Goal: Task Accomplishment & Management: Complete application form

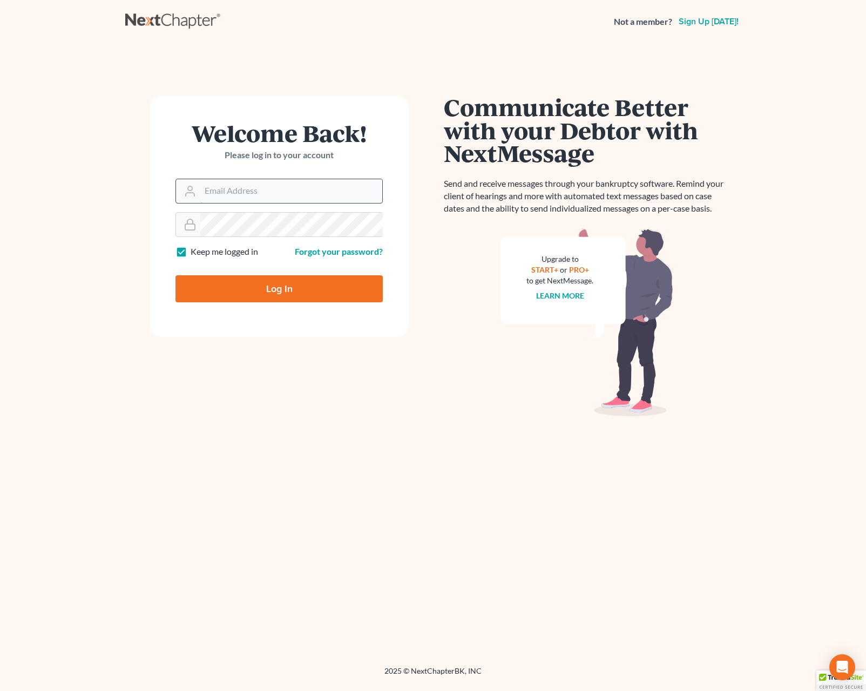
click at [287, 200] on input "Email Address" at bounding box center [291, 191] width 182 height 24
type input "[EMAIL_ADDRESS][DOMAIN_NAME]"
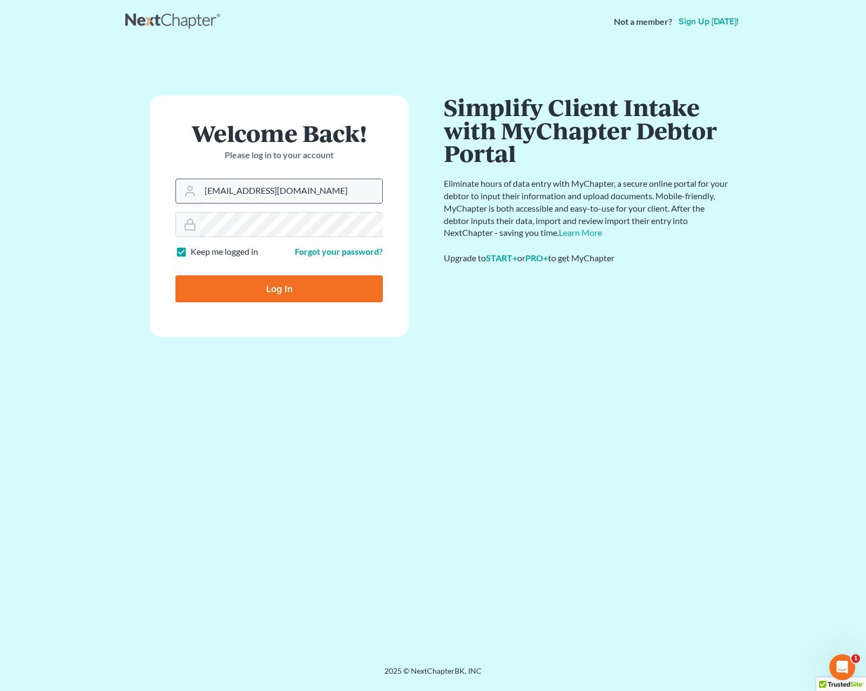
click at [175, 275] on input "Log In" at bounding box center [278, 288] width 207 height 27
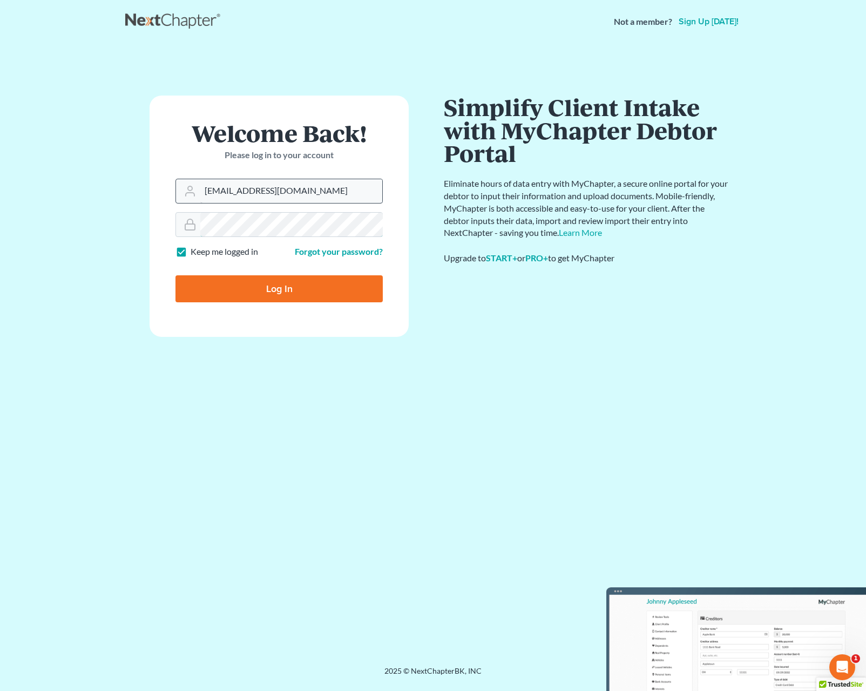
type input "Thinking..."
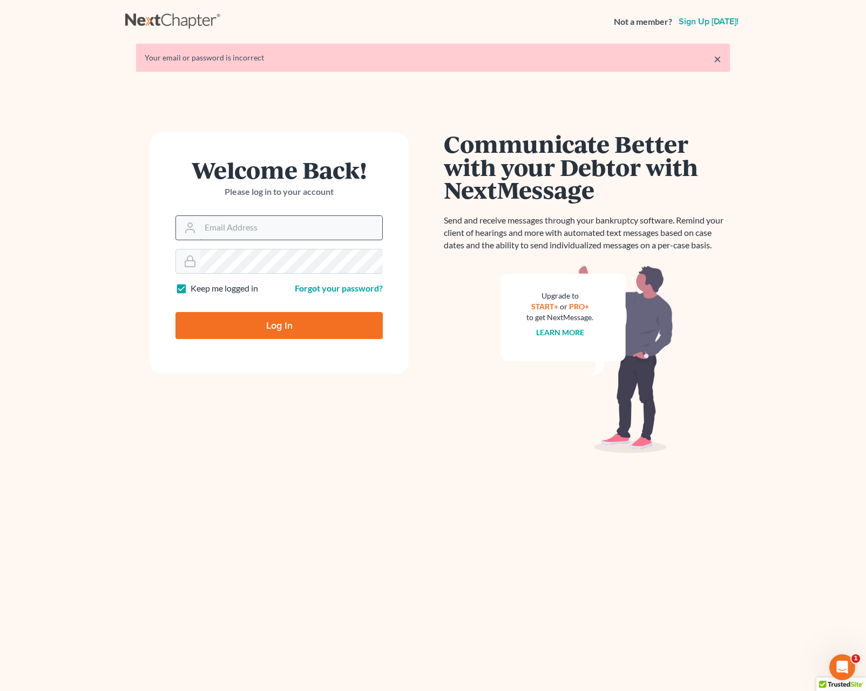
click at [287, 231] on input "Email Address" at bounding box center [291, 228] width 182 height 24
type input "[EMAIL_ADDRESS][DOMAIN_NAME]"
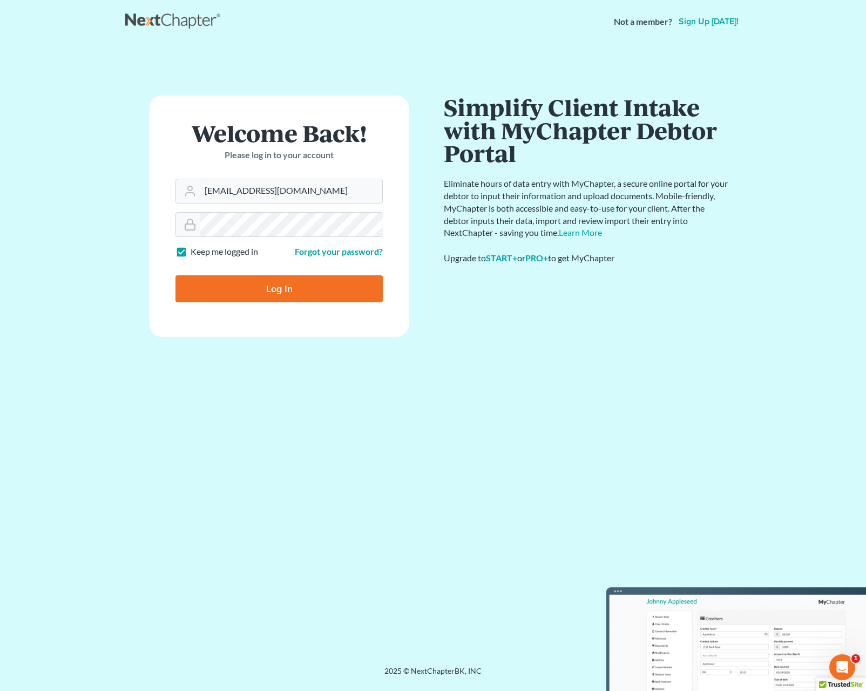
click at [255, 285] on input "Log In" at bounding box center [278, 288] width 207 height 27
type input "Thinking..."
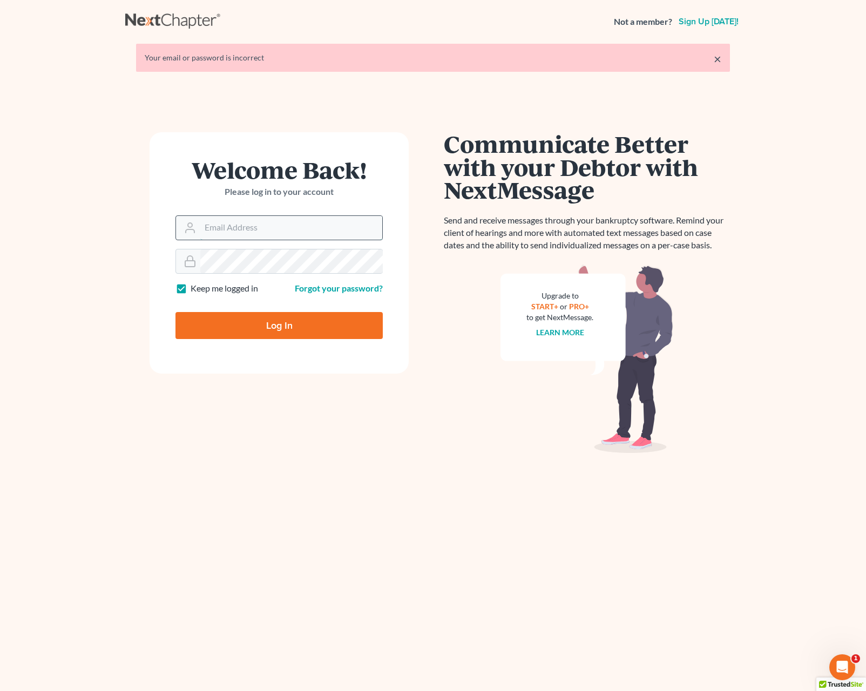
click at [255, 230] on input "Email Address" at bounding box center [291, 228] width 182 height 24
type input "[EMAIL_ADDRESS][DOMAIN_NAME]"
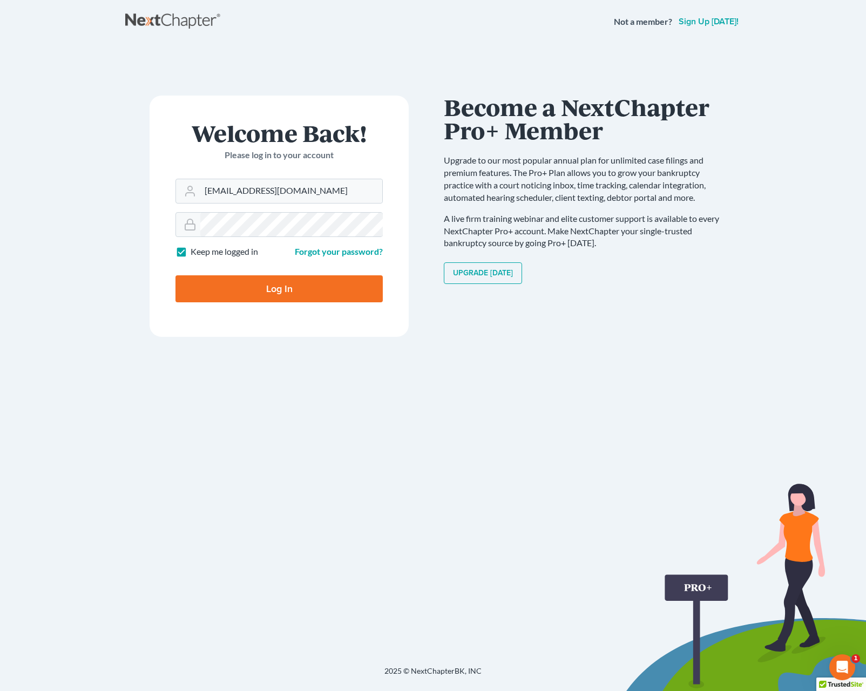
click at [254, 281] on input "Log In" at bounding box center [278, 288] width 207 height 27
type input "Thinking..."
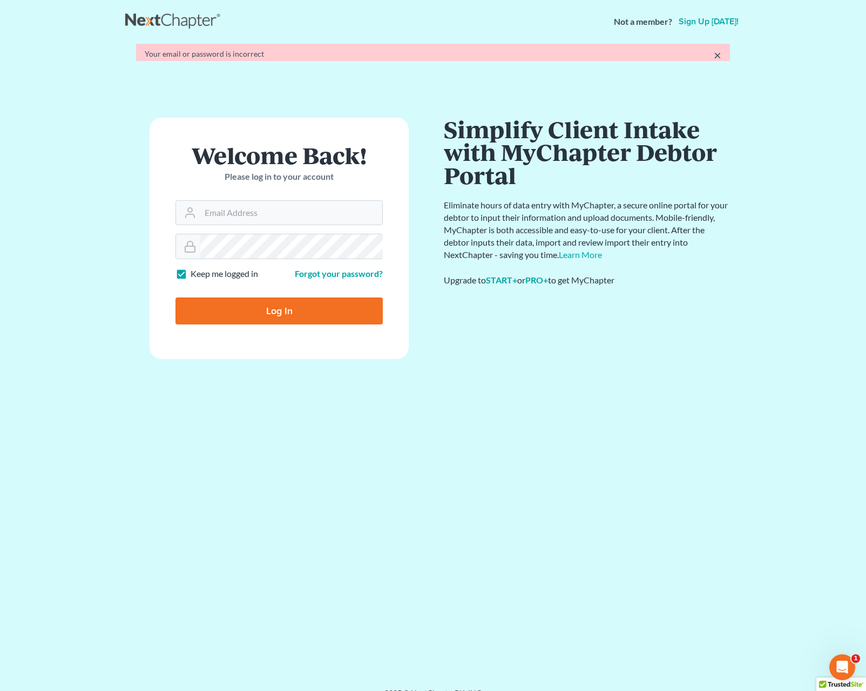
click at [254, 228] on form "Welcome Back! Please log in to your account Email Address Password Keep me logg…" at bounding box center [278, 238] width 259 height 241
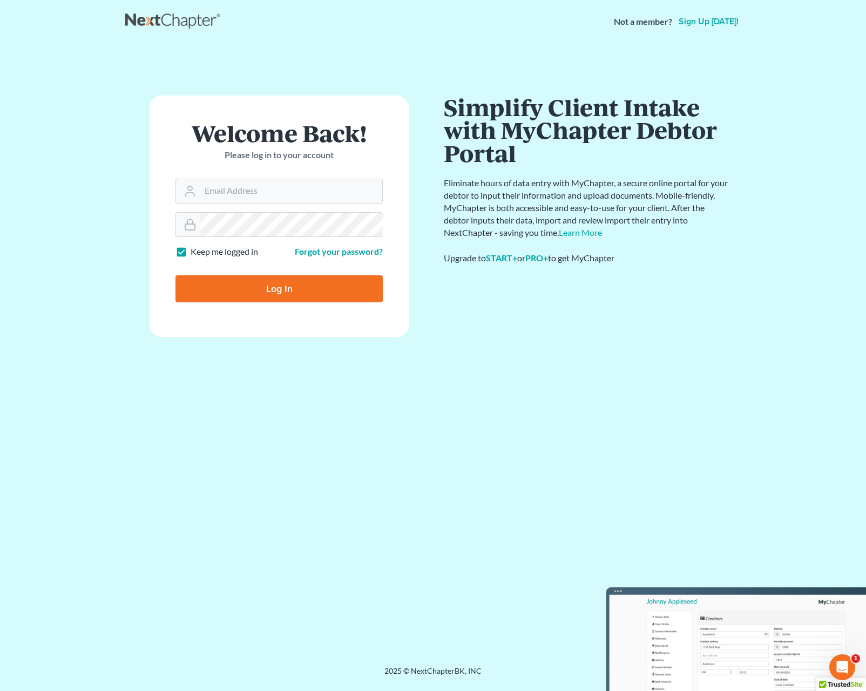
click at [251, 206] on form "Welcome Back! Please log in to your account Email Address Password Keep me logg…" at bounding box center [278, 216] width 259 height 241
click at [248, 193] on input "Email Address" at bounding box center [291, 191] width 182 height 24
type input "[EMAIL_ADDRESS][DOMAIN_NAME]"
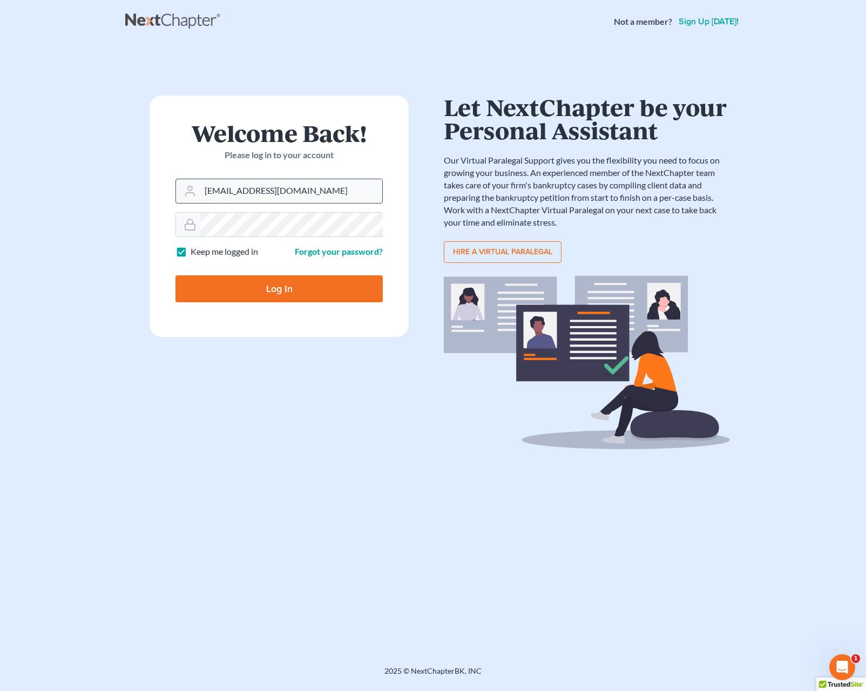
click at [175, 275] on input "Log In" at bounding box center [278, 288] width 207 height 27
type input "Thinking..."
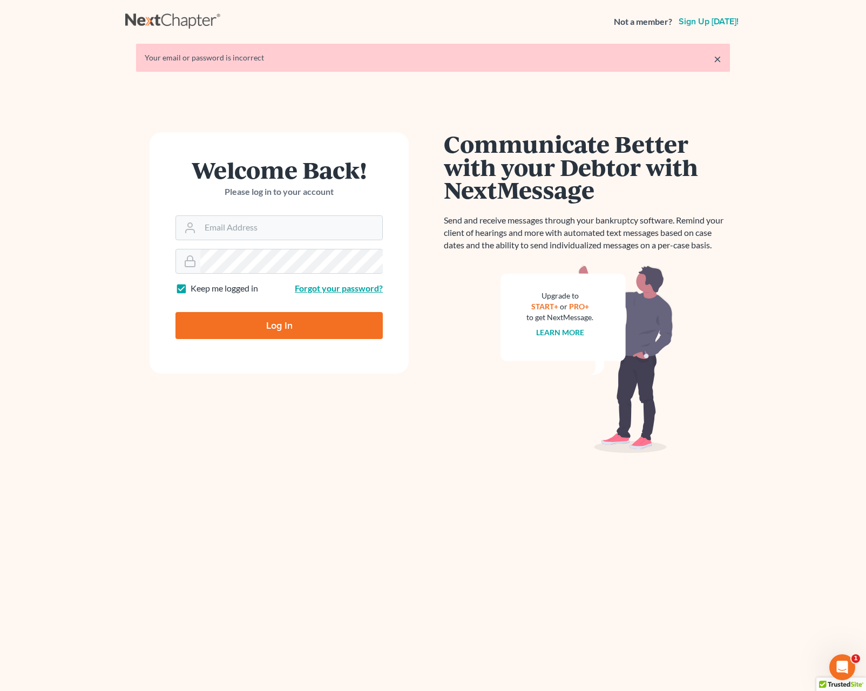
click at [352, 290] on link "Forgot your password?" at bounding box center [339, 288] width 88 height 10
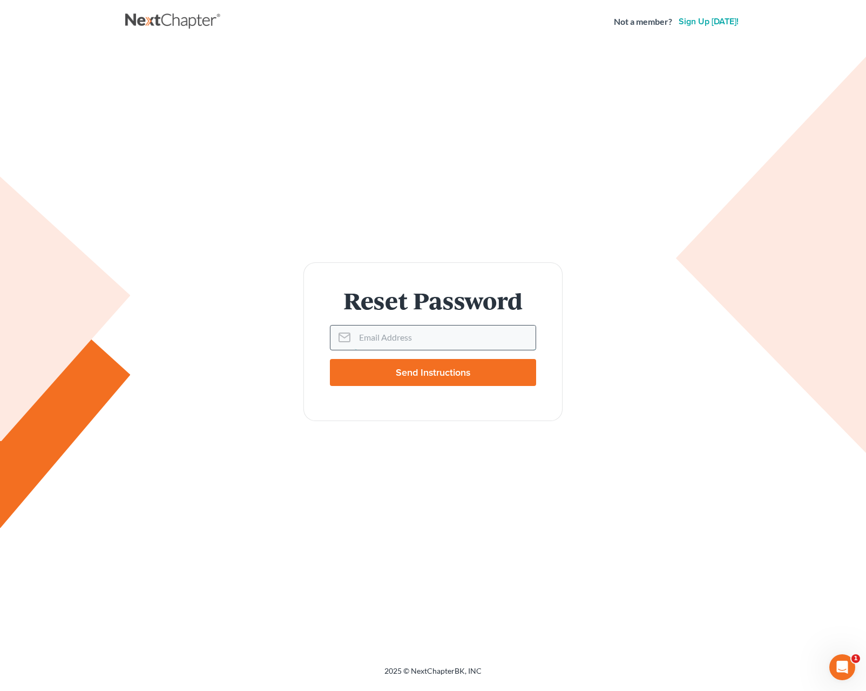
click at [438, 332] on input "Email Address" at bounding box center [445, 337] width 181 height 24
type input "[EMAIL_ADDRESS][DOMAIN_NAME]"
click at [330, 359] on input "Send Instructions" at bounding box center [433, 372] width 206 height 27
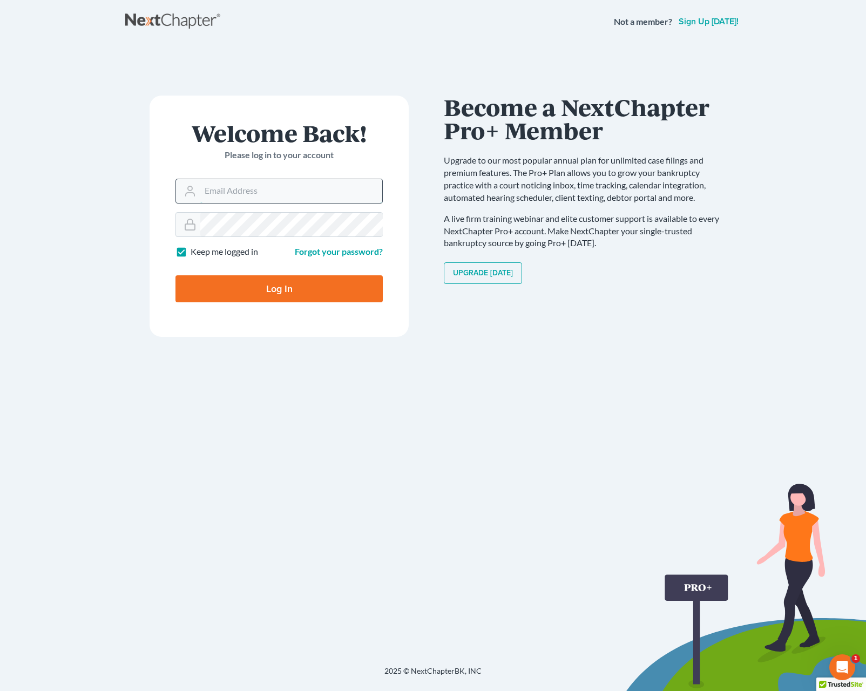
click at [297, 200] on input "Email Address" at bounding box center [291, 191] width 182 height 24
click at [165, 495] on div "Welcome Back! Please log in to your account Email Address Password Keep me logg…" at bounding box center [279, 355] width 308 height 518
click at [272, 194] on input "Email Address" at bounding box center [291, 191] width 182 height 24
type input "mhickey@iboldobrien.com"
click at [269, 294] on input "Log In" at bounding box center [278, 288] width 207 height 27
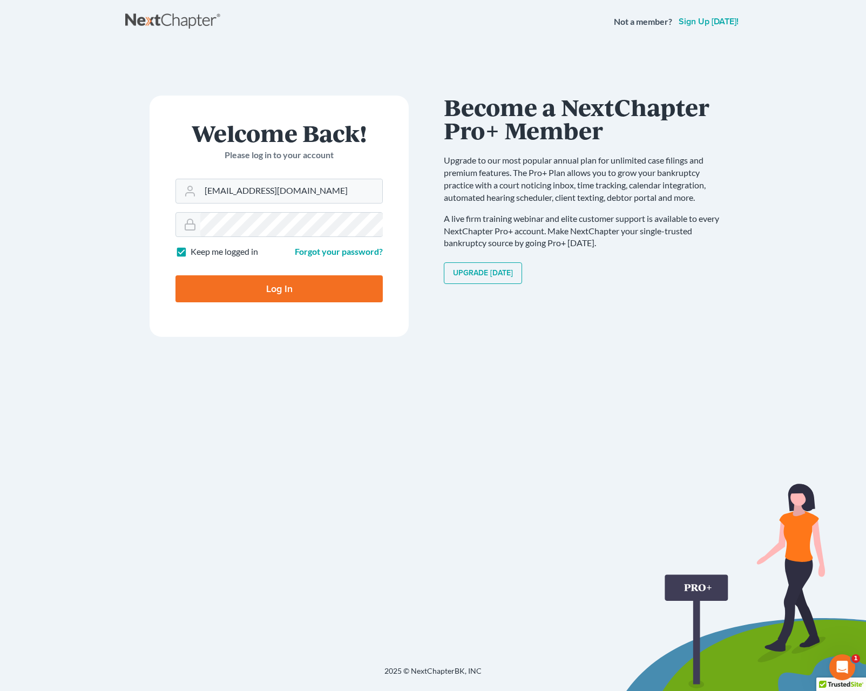
type input "Thinking..."
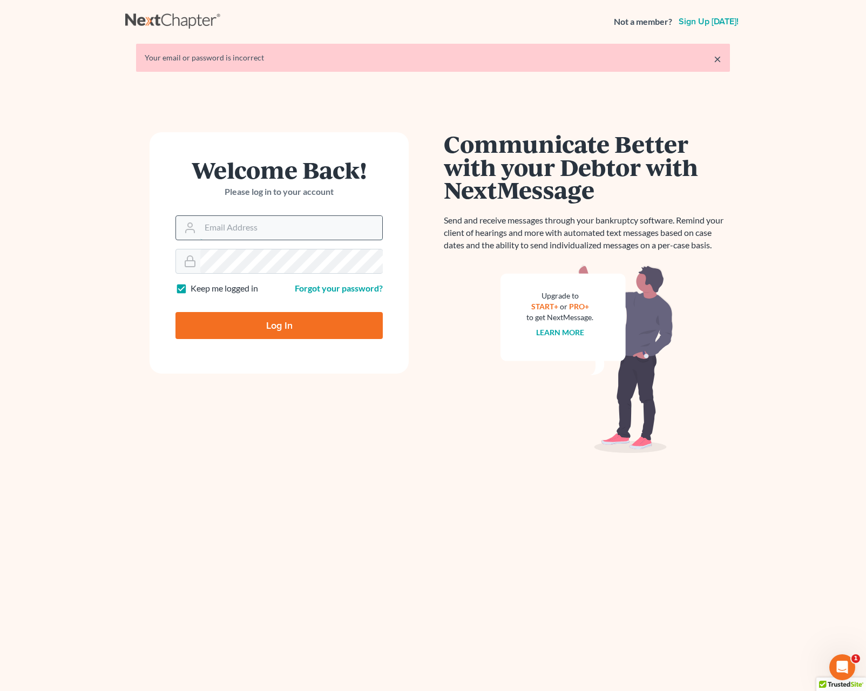
drag, startPoint x: 277, startPoint y: 216, endPoint x: 277, endPoint y: 223, distance: 6.5
click at [277, 217] on input "Email Address" at bounding box center [291, 228] width 182 height 24
type input "[EMAIL_ADDRESS][DOMAIN_NAME]"
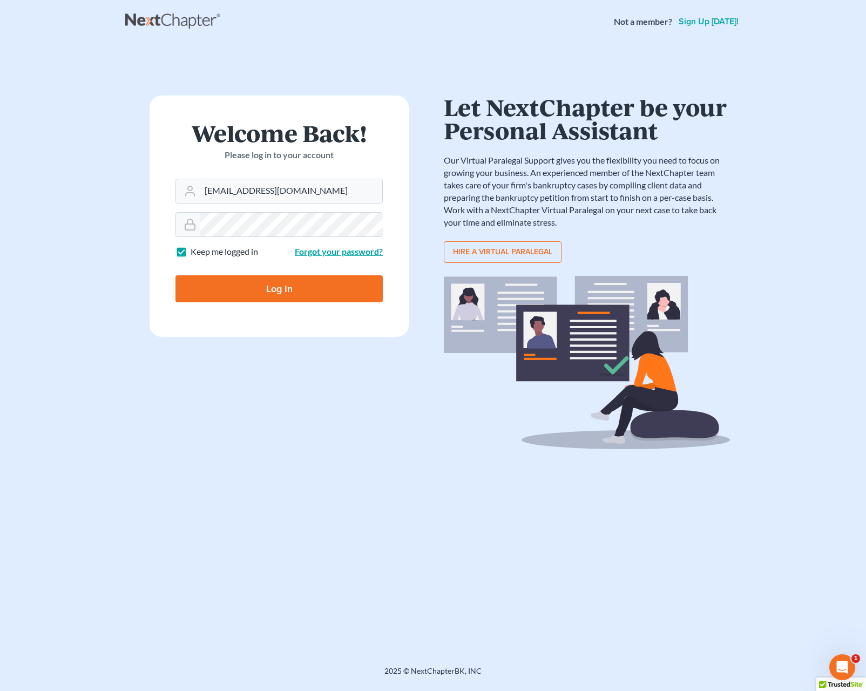
click at [325, 255] on link "Forgot your password?" at bounding box center [339, 251] width 88 height 10
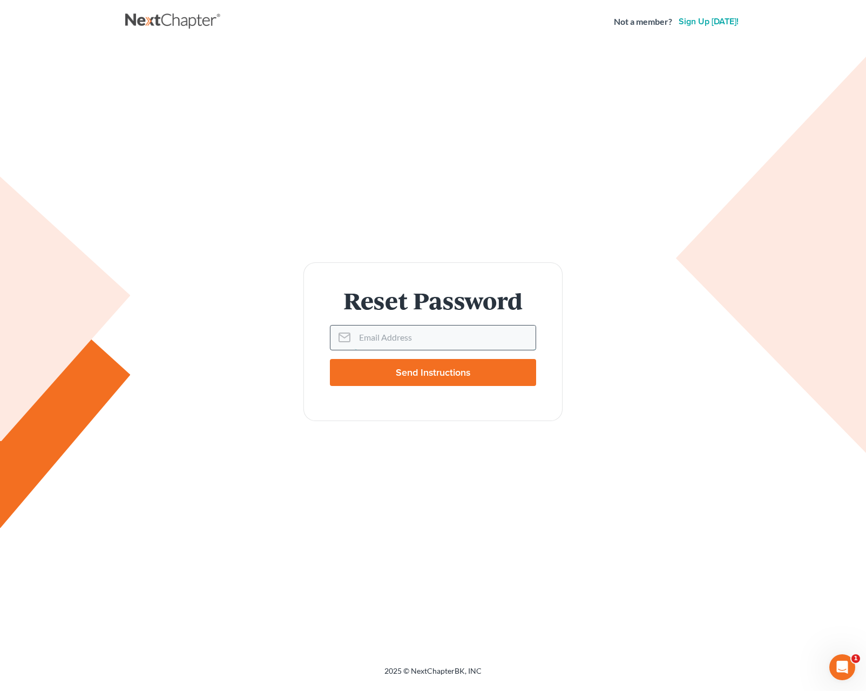
click at [454, 330] on input "Email Address" at bounding box center [445, 337] width 181 height 24
type input "mhickey@iboldobrien.com"
click at [457, 370] on input "Send Instructions" at bounding box center [433, 372] width 206 height 27
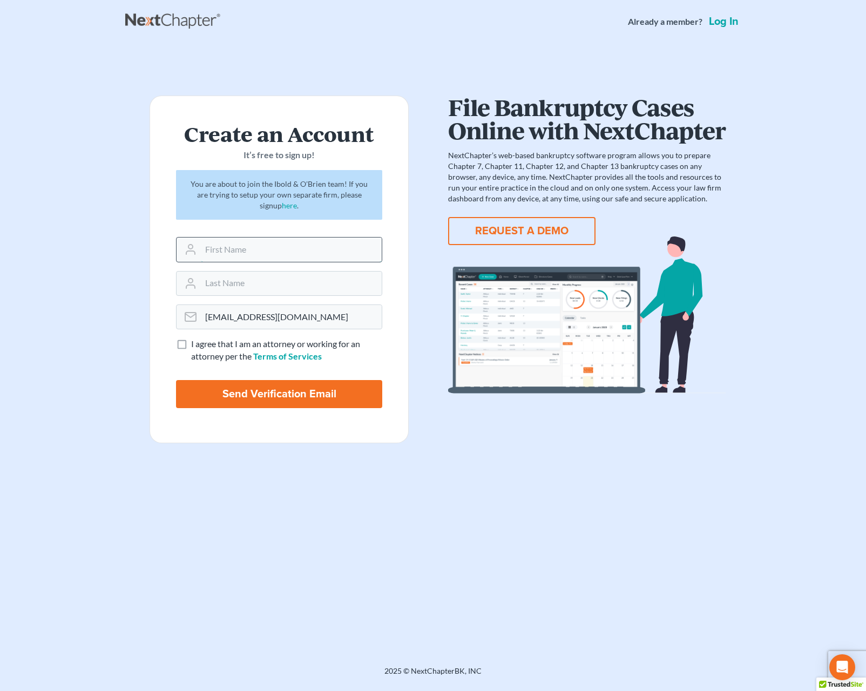
click at [223, 254] on input "text" at bounding box center [291, 249] width 181 height 24
type input "Michelle"
click at [248, 285] on input "text" at bounding box center [291, 283] width 181 height 24
type input "Hickey"
click at [191, 348] on label "I agree that I am an attorney or working for an attorney per the Terms of Servi…" at bounding box center [286, 350] width 191 height 25
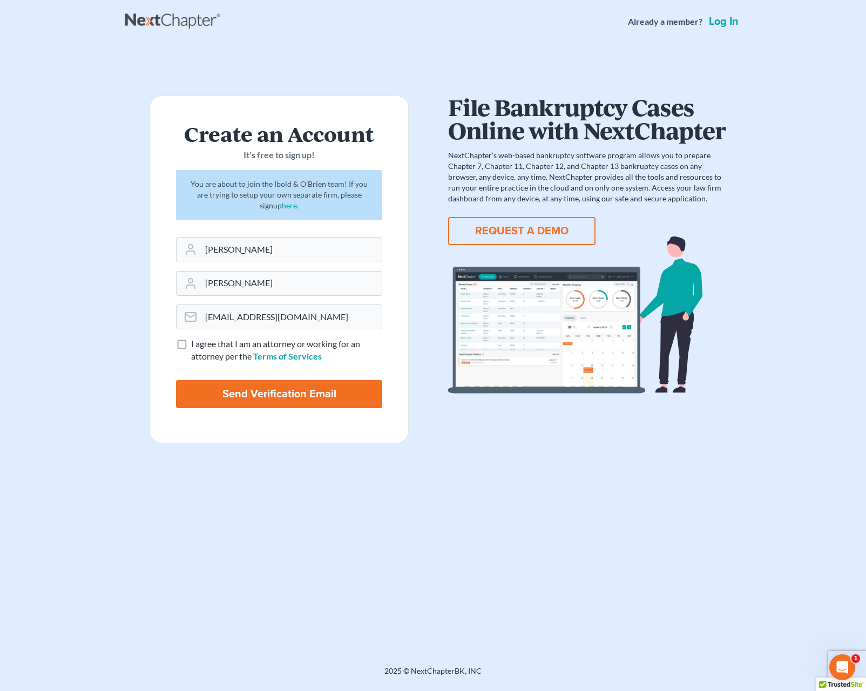
click at [195, 345] on input "I agree that I am an attorney or working for an attorney per the Terms of Servi…" at bounding box center [198, 341] width 7 height 7
checkbox input "true"
click at [247, 396] on input "Send Verification Email" at bounding box center [279, 394] width 206 height 28
type input "Thinking..."
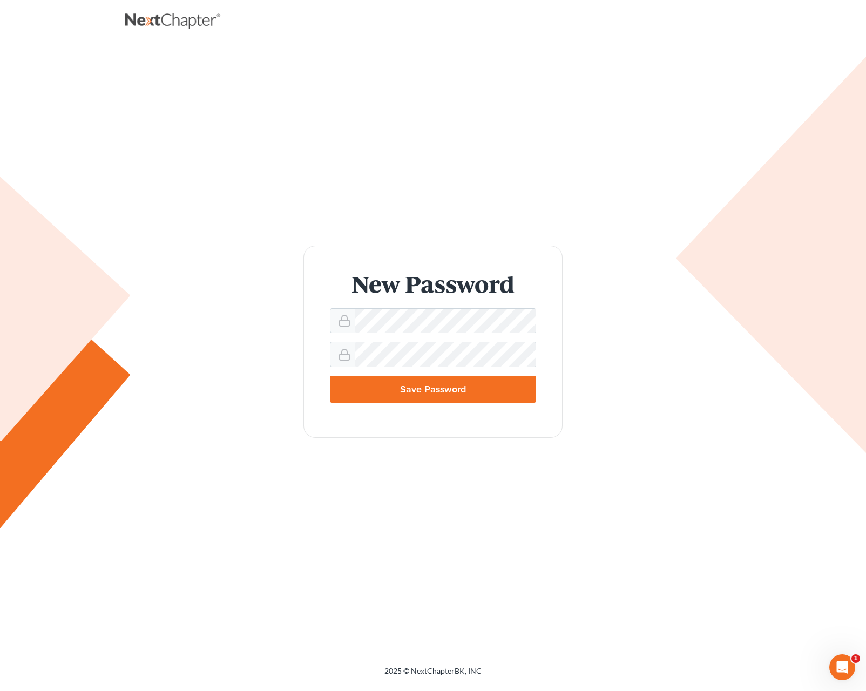
click at [454, 390] on input "Save Password" at bounding box center [433, 389] width 206 height 27
type input "Thinking..."
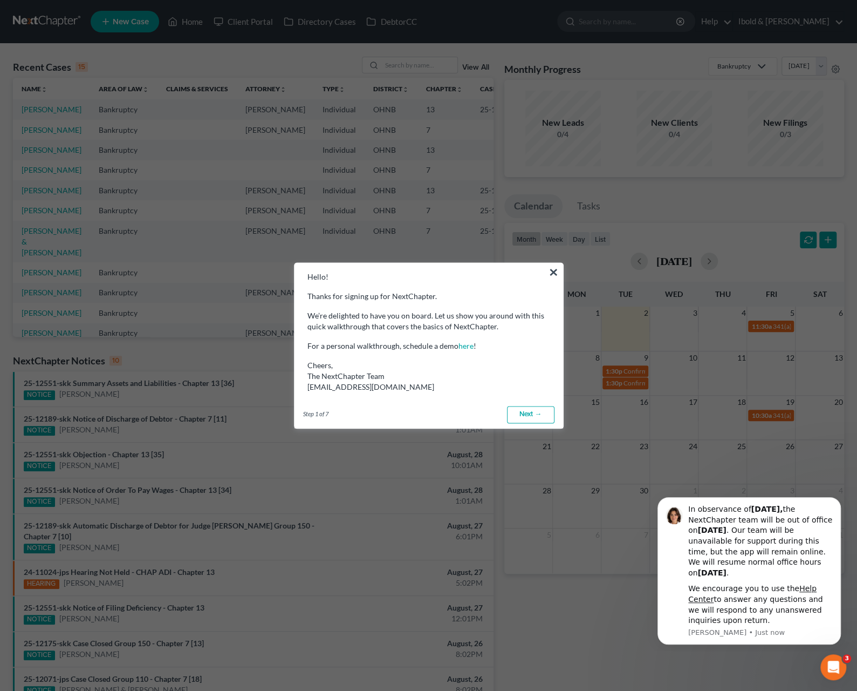
click at [519, 413] on link "Next →" at bounding box center [530, 414] width 47 height 17
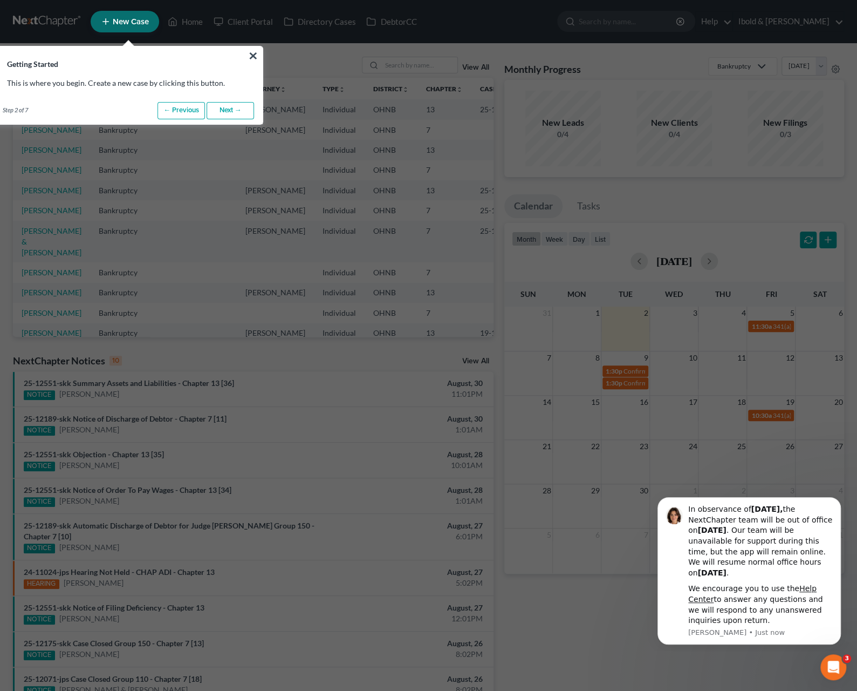
click at [234, 111] on link "Next →" at bounding box center [230, 110] width 47 height 17
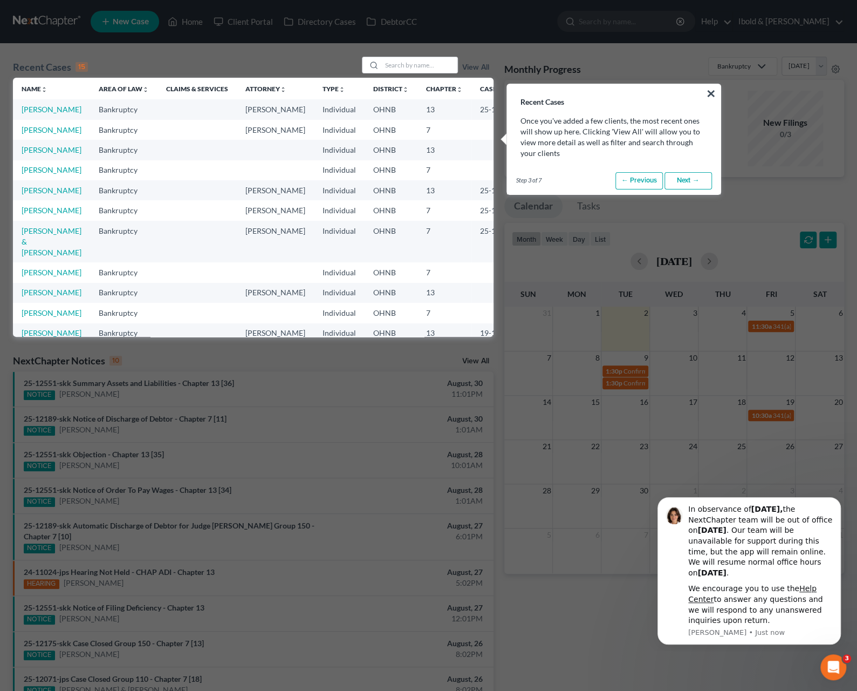
click at [700, 182] on link "Next →" at bounding box center [688, 180] width 47 height 17
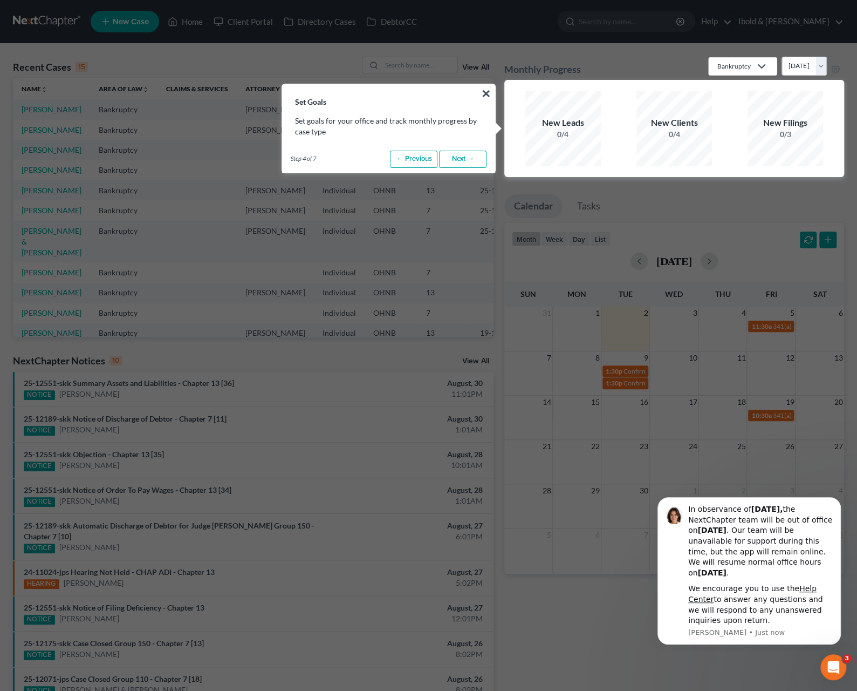
click at [468, 158] on link "Next →" at bounding box center [462, 159] width 47 height 17
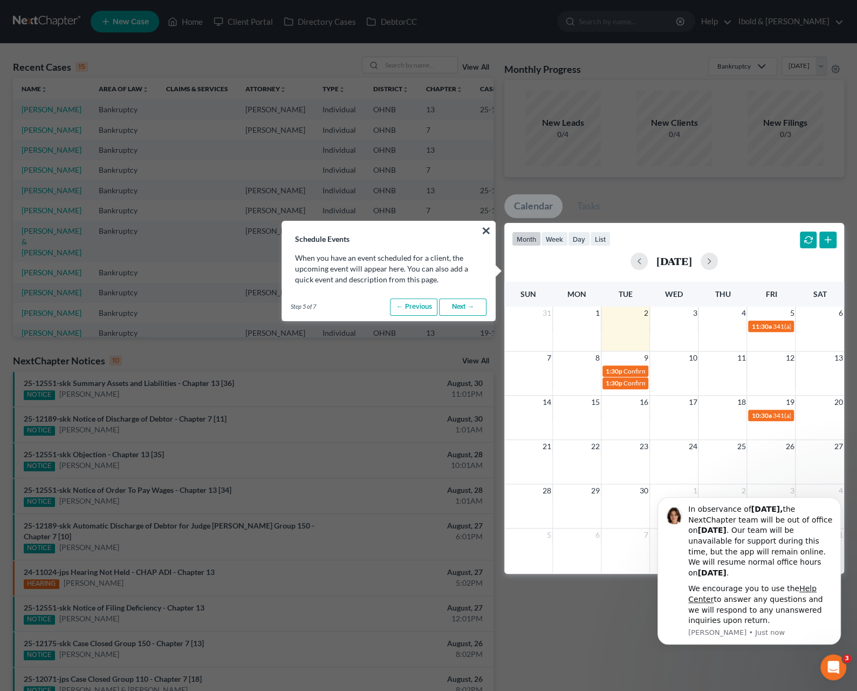
click at [469, 304] on link "Next →" at bounding box center [462, 306] width 47 height 17
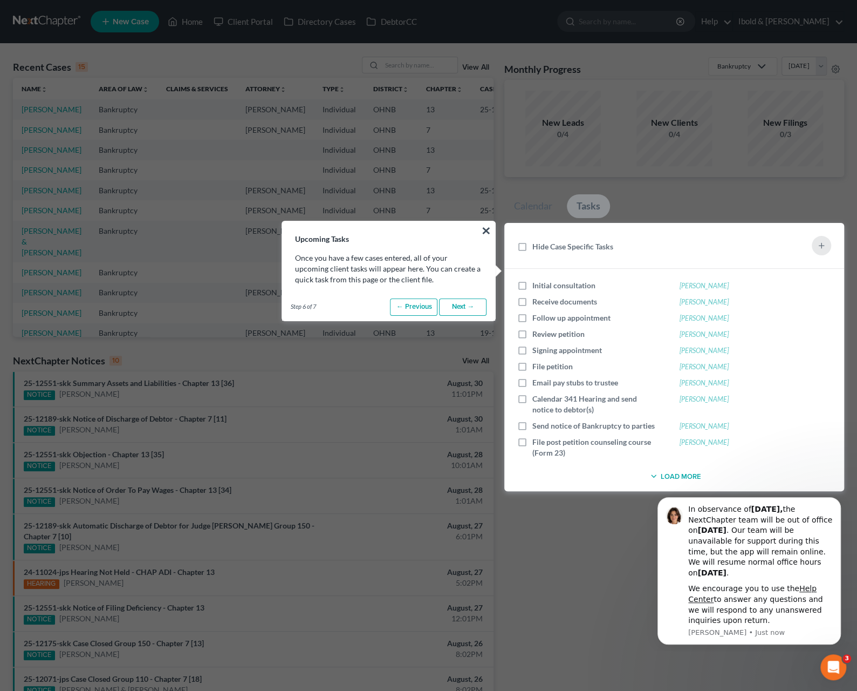
click at [469, 304] on link "Next →" at bounding box center [462, 306] width 47 height 17
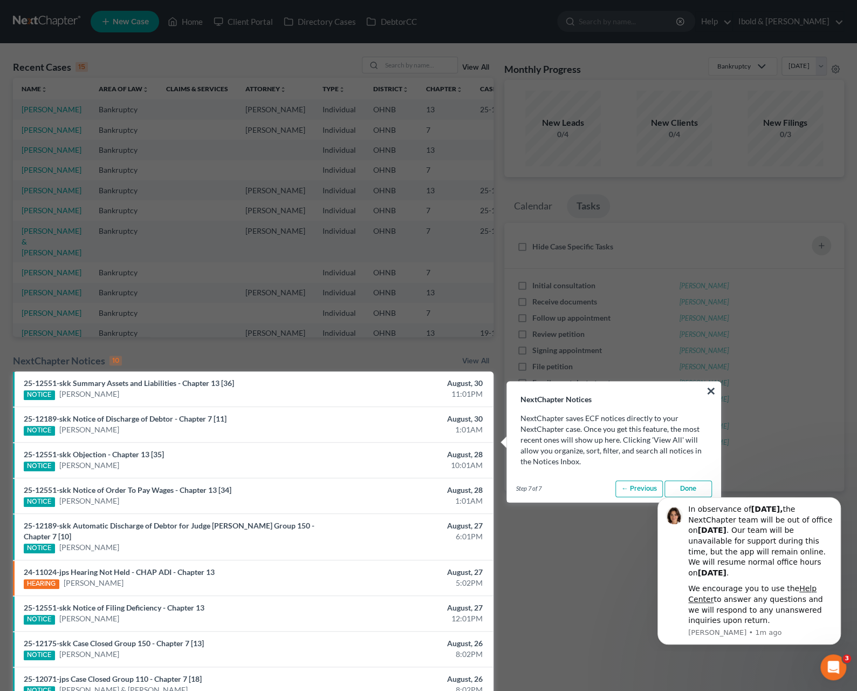
click at [705, 486] on link "Done" at bounding box center [688, 488] width 47 height 17
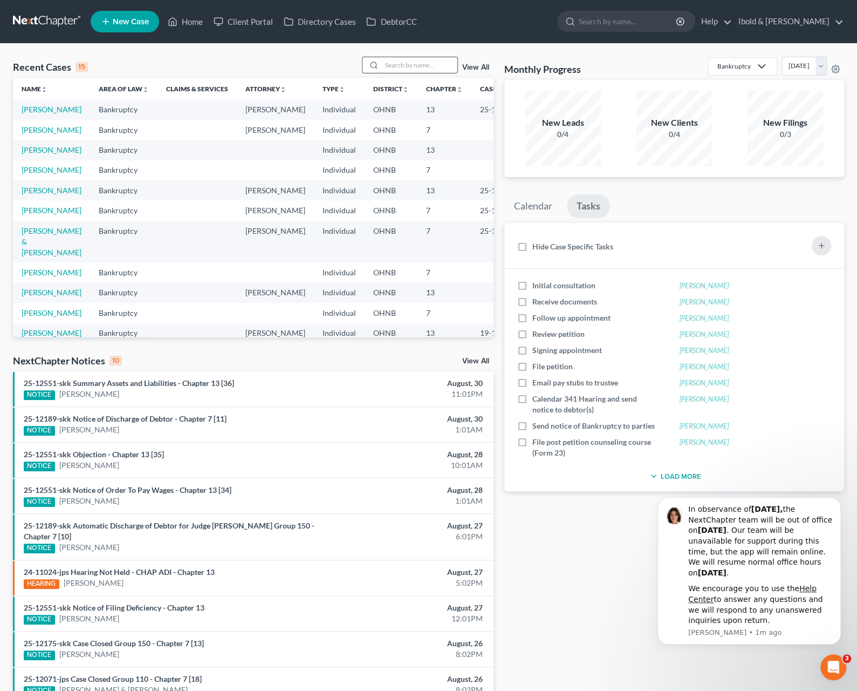
click at [408, 67] on input "search" at bounding box center [420, 65] width 76 height 16
type input "yu"
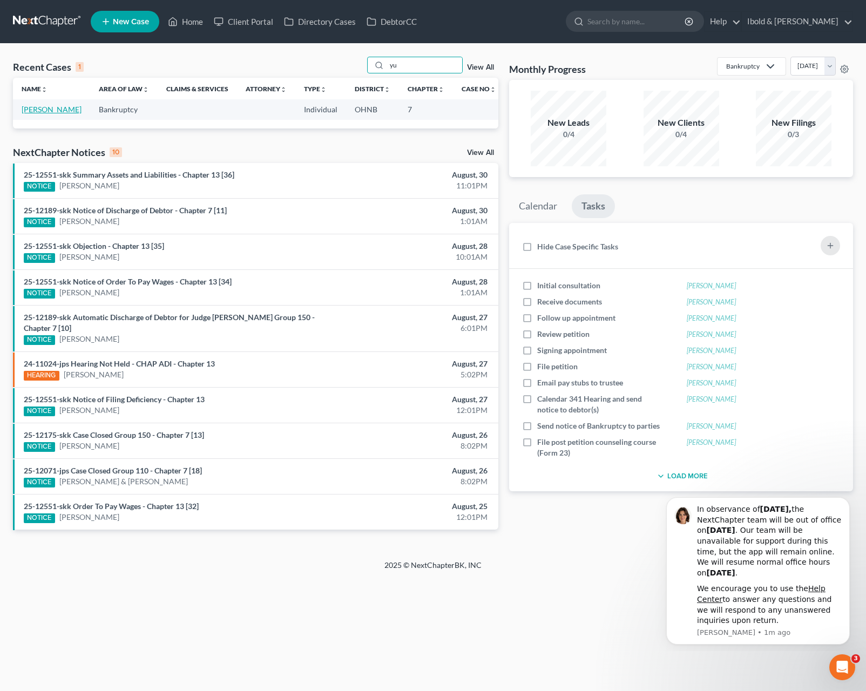
click at [38, 107] on link "[PERSON_NAME]" at bounding box center [52, 109] width 60 height 9
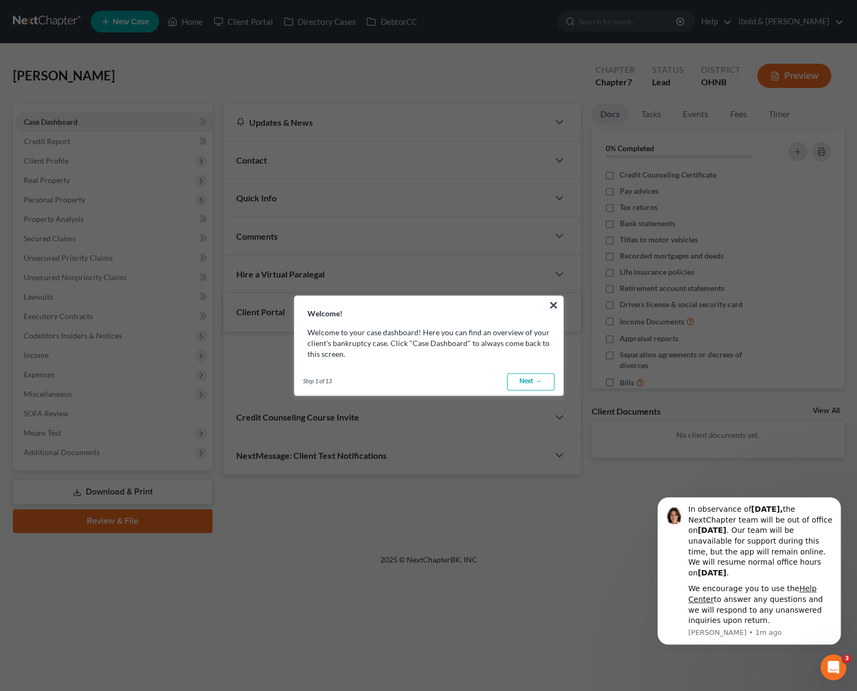
click at [554, 306] on button "×" at bounding box center [554, 304] width 10 height 17
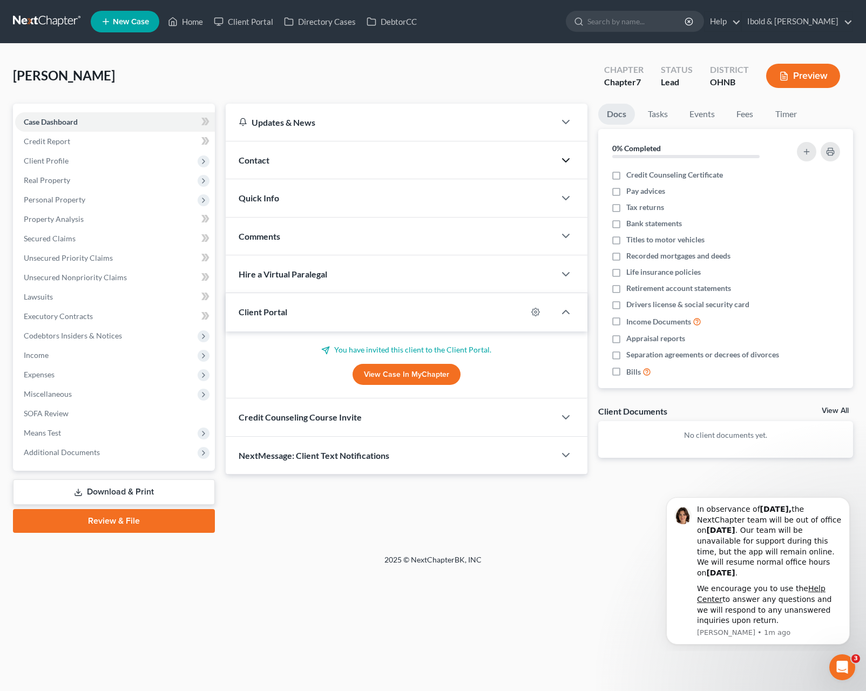
click at [566, 160] on icon "button" at bounding box center [565, 160] width 13 height 13
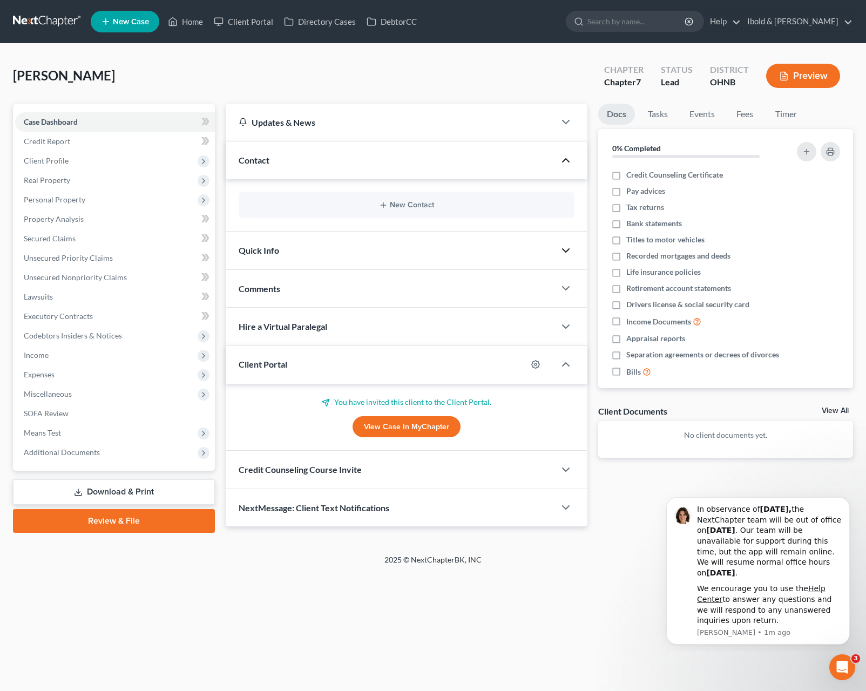
click at [567, 247] on icon "button" at bounding box center [565, 250] width 13 height 13
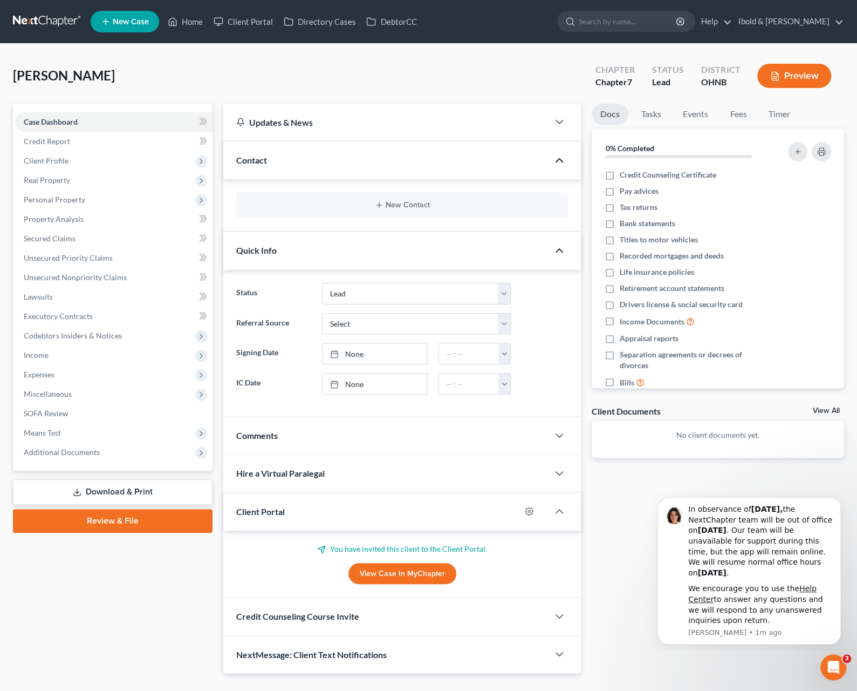
click at [551, 429] on div at bounding box center [565, 436] width 32 height 22
click at [557, 433] on icon "button" at bounding box center [559, 435] width 13 height 13
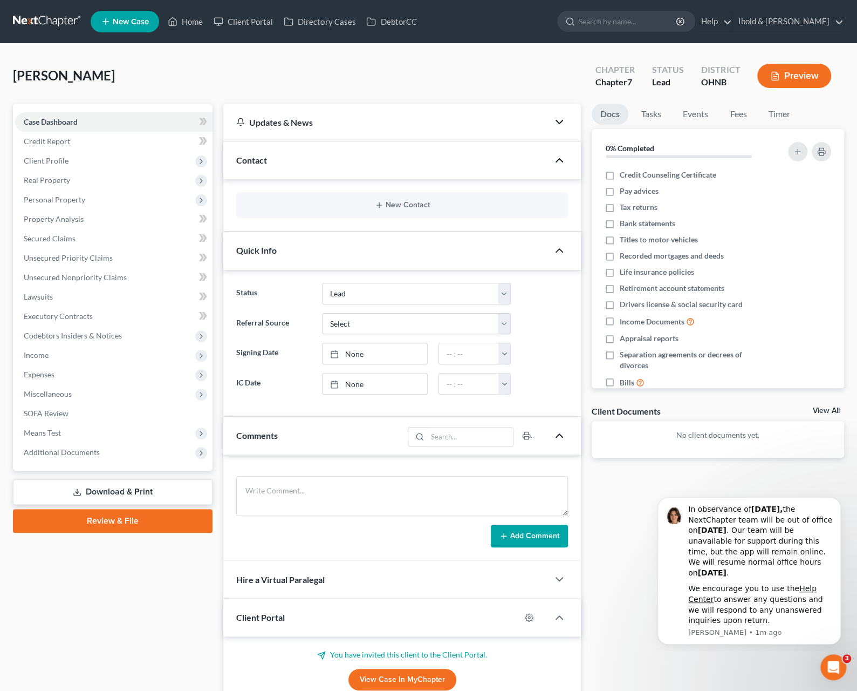
click at [558, 120] on icon "button" at bounding box center [559, 121] width 13 height 13
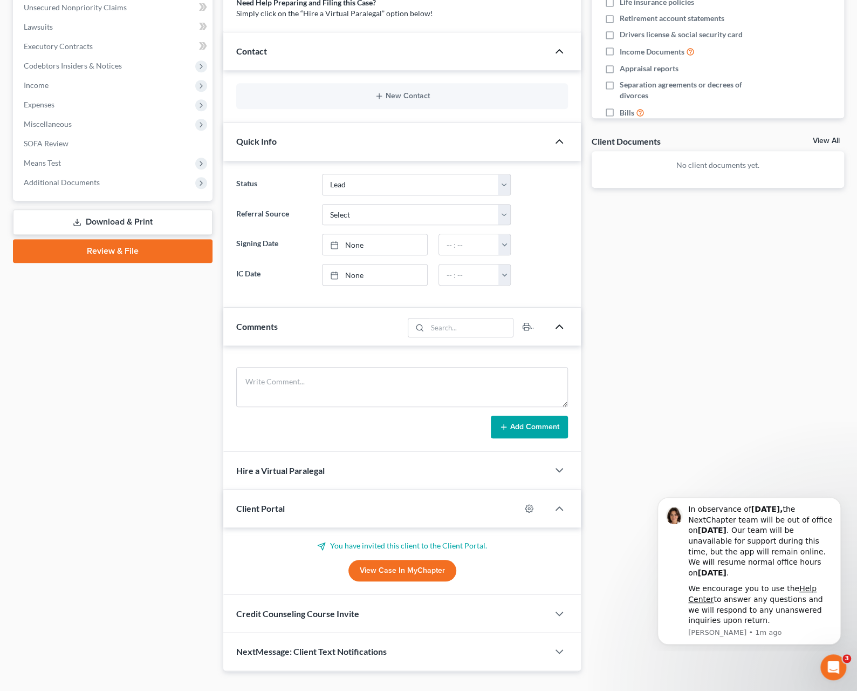
scroll to position [286, 0]
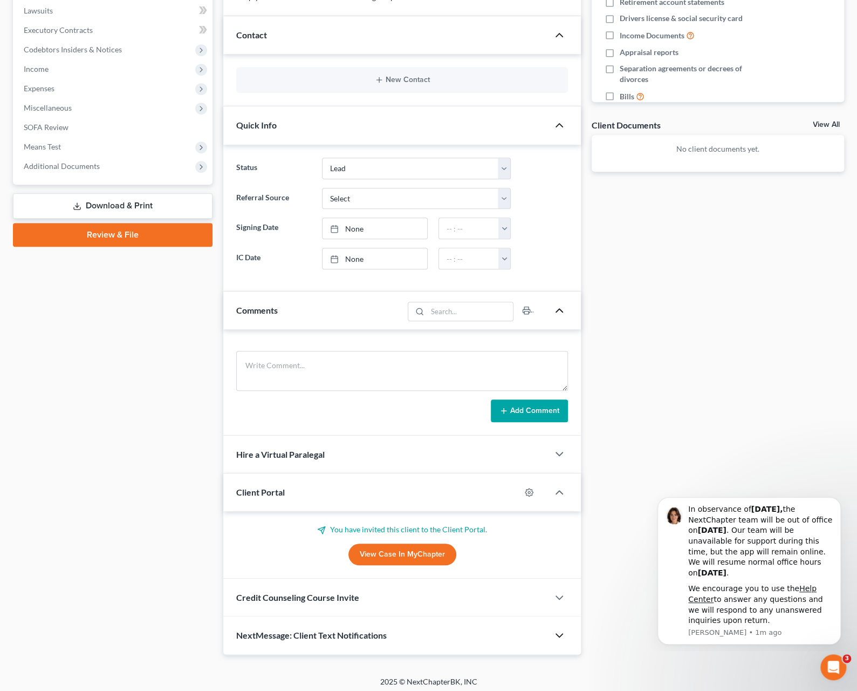
click at [562, 633] on icon "button" at bounding box center [559, 635] width 13 height 13
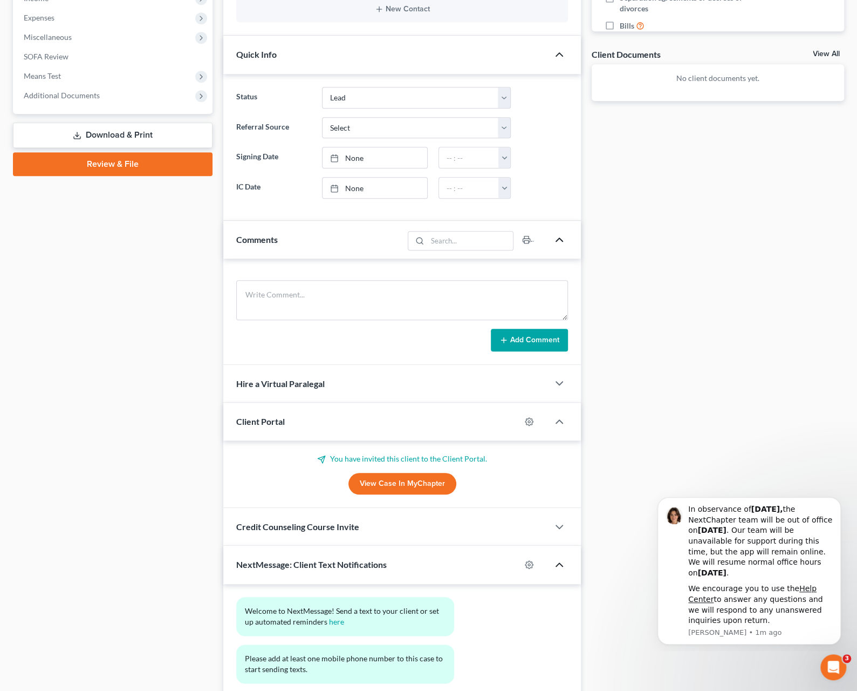
scroll to position [433, 0]
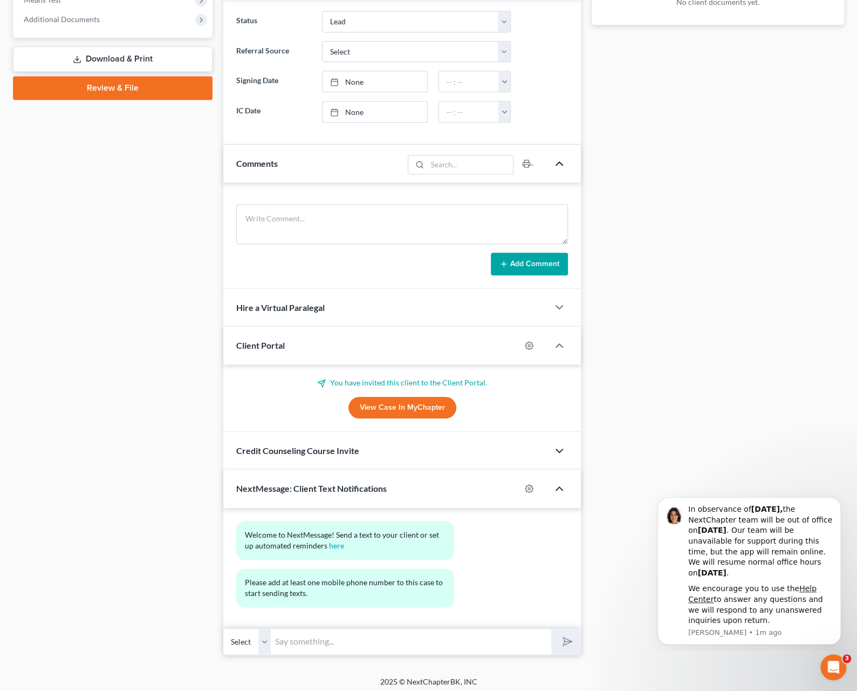
click at [555, 444] on icon "button" at bounding box center [559, 450] width 13 height 13
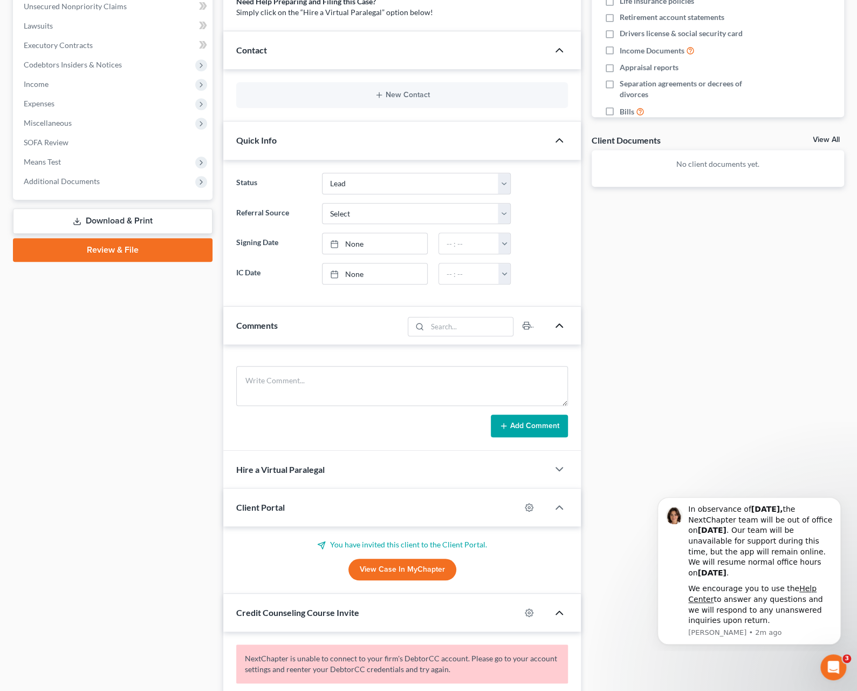
scroll to position [1, 0]
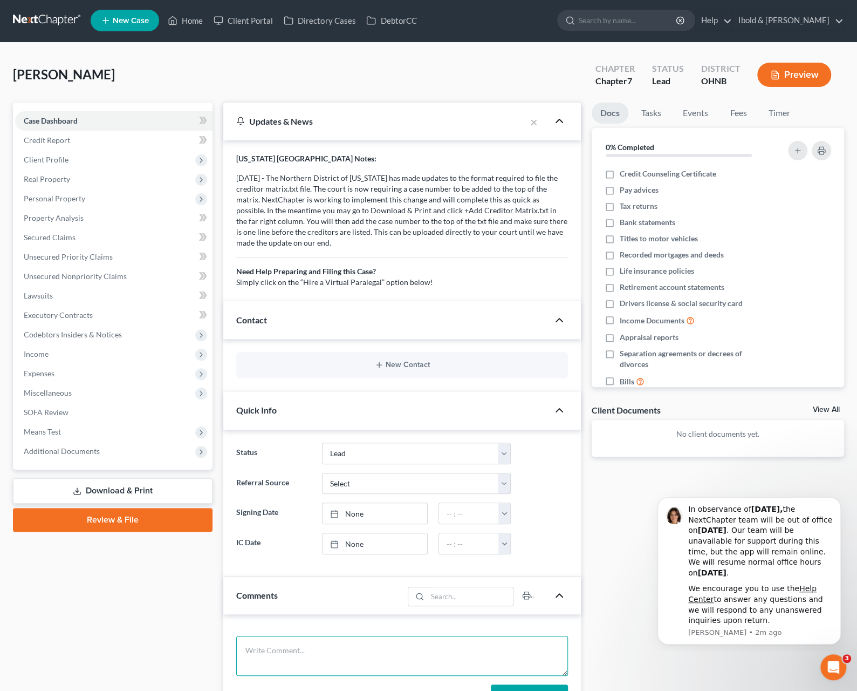
click at [381, 638] on textarea at bounding box center [402, 656] width 332 height 40
click at [202, 637] on div "Case Dashboard Payments Invoices Payments Payments Credit Report Client Profile" at bounding box center [113, 632] width 210 height 1058
